Goal: Task Accomplishment & Management: Manage account settings

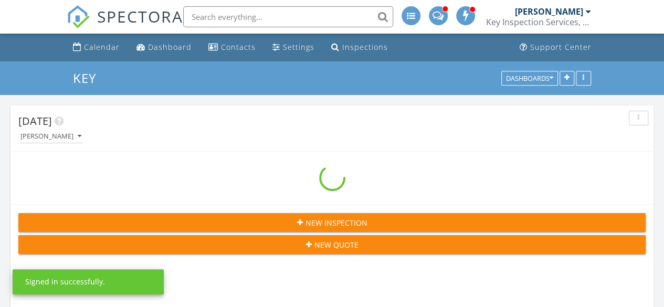
scroll to position [1731, 679]
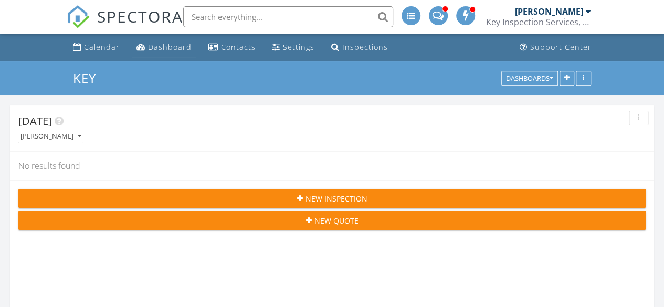
click at [174, 45] on div "Dashboard" at bounding box center [170, 47] width 44 height 10
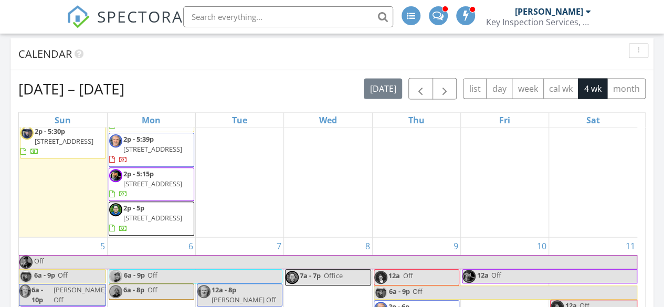
scroll to position [265, 0]
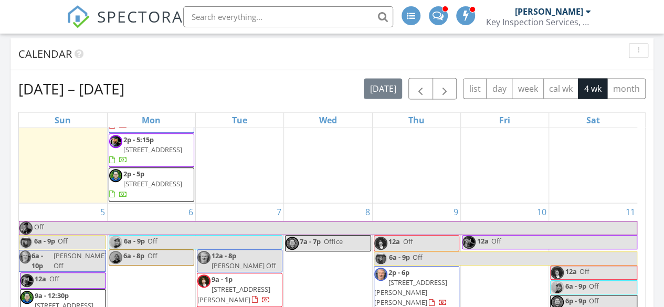
click at [257, 285] on span "6111 135th Pl SW, Edmonds 98026" at bounding box center [233, 294] width 73 height 19
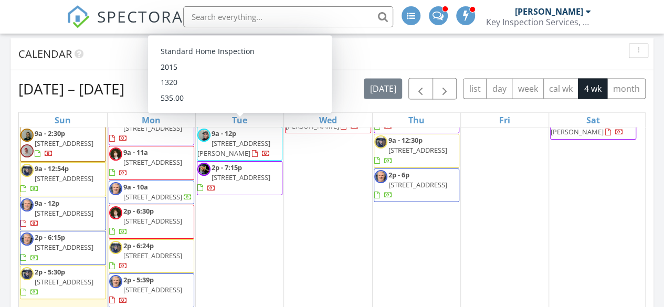
scroll to position [92, 0]
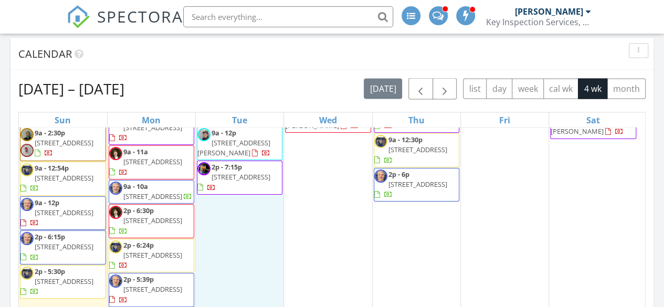
click at [260, 213] on div "30 12a - 8p David Off 9a - 1:45p 5033 40th Ave SW, Seattle 98136 9a - 12p 1222 …" at bounding box center [240, 206] width 88 height 340
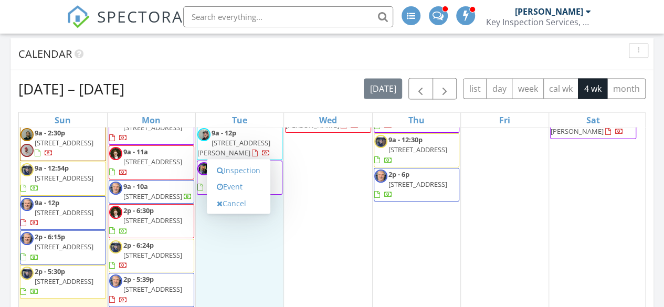
click at [296, 241] on div "1 12a Off 7a - 7p Office 2p - 5:09p 23711 80th Ln W, Edmonds 98026" at bounding box center [328, 206] width 88 height 340
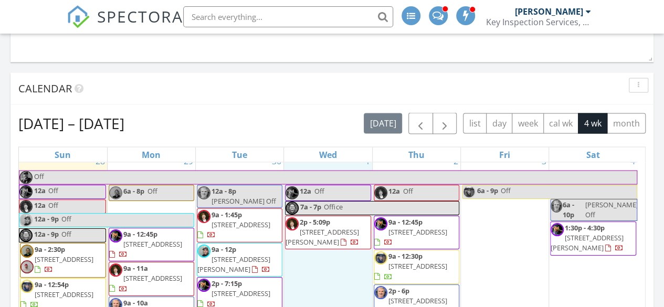
scroll to position [0, 0]
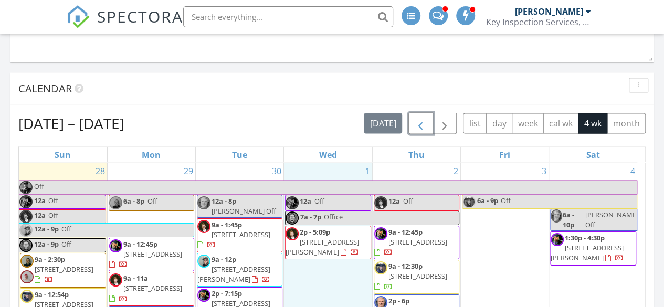
click at [421, 130] on span "button" at bounding box center [420, 123] width 13 height 13
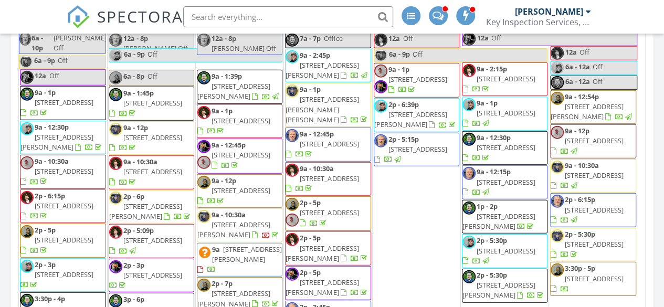
scroll to position [1191, 0]
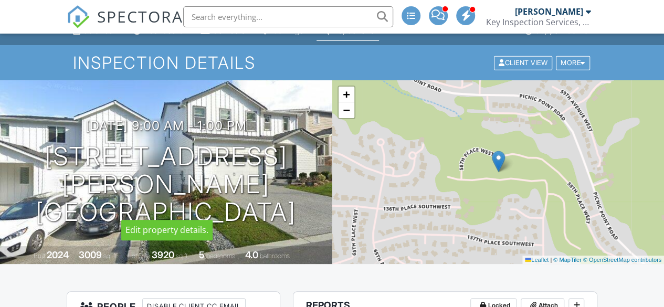
scroll to position [16, 0]
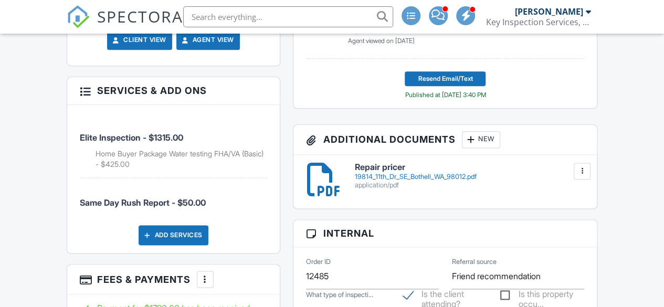
scroll to position [614, 0]
click at [577, 167] on div at bounding box center [582, 170] width 10 height 10
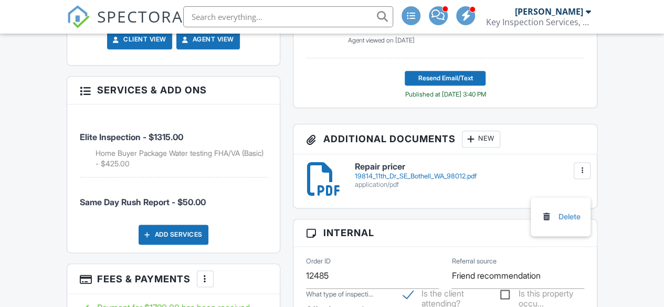
click at [459, 174] on div "19814_11th_Dr_SE_Bothell_WA_98012.pdf" at bounding box center [470, 176] width 230 height 8
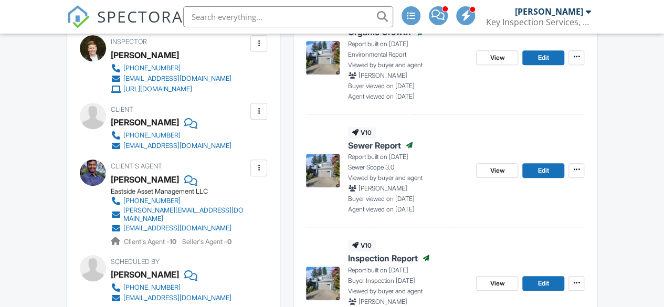
scroll to position [331, 0]
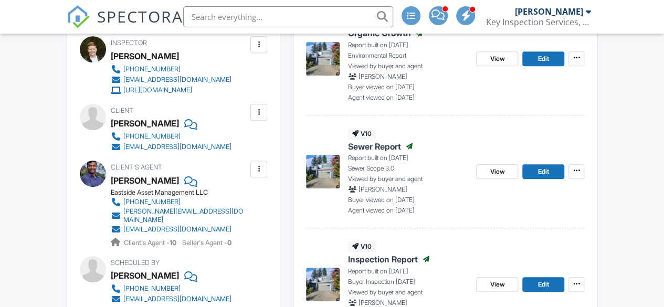
click at [185, 151] on div "[EMAIL_ADDRESS][DOMAIN_NAME]" at bounding box center [177, 147] width 108 height 8
drag, startPoint x: 223, startPoint y: 155, endPoint x: 122, endPoint y: 160, distance: 101.9
click at [122, 152] on div "Client [PERSON_NAME] [PHONE_NUMBER] [EMAIL_ADDRESS][DOMAIN_NAME]" at bounding box center [196, 128] width 171 height 48
copy div "[EMAIL_ADDRESS][DOMAIN_NAME]"
